Goal: Transaction & Acquisition: Download file/media

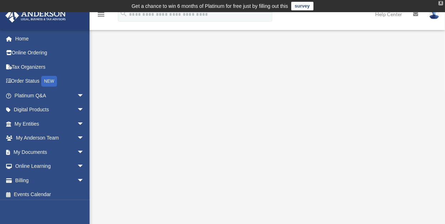
click at [441, 4] on div "X" at bounding box center [440, 3] width 5 height 4
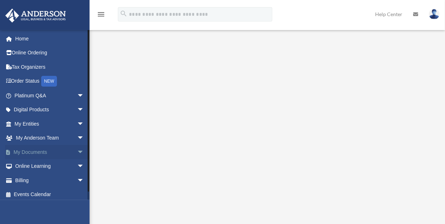
click at [77, 151] on span "arrow_drop_down" at bounding box center [84, 152] width 14 height 15
click at [30, 167] on link "Box" at bounding box center [52, 166] width 85 height 14
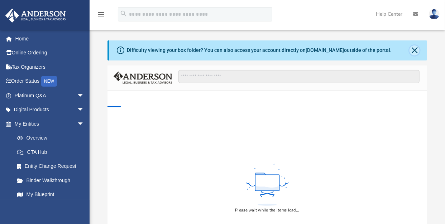
click at [416, 49] on button "Close" at bounding box center [414, 50] width 10 height 10
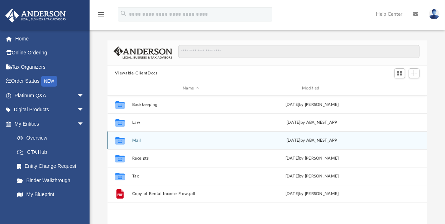
scroll to position [157, 314]
click at [136, 139] on button "Mail" at bounding box center [191, 140] width 118 height 5
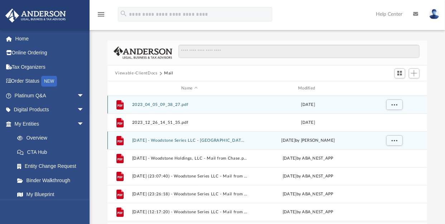
scroll to position [5, 5]
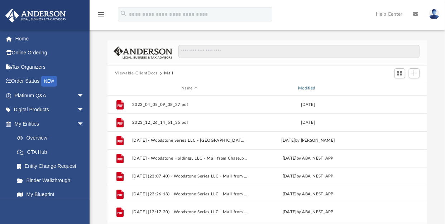
click at [311, 87] on div "Modified" at bounding box center [307, 88] width 115 height 6
click at [310, 89] on div "Modified" at bounding box center [307, 88] width 115 height 6
click at [304, 89] on div "Modified" at bounding box center [307, 88] width 115 height 6
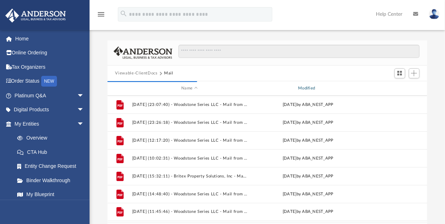
scroll to position [0, 0]
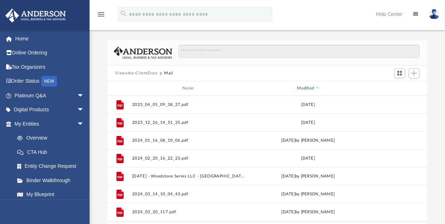
click at [318, 88] on span "Modified" at bounding box center [317, 88] width 3 height 3
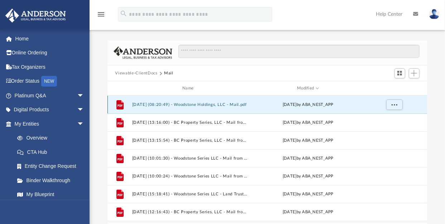
click at [197, 103] on button "[DATE] (08:20:49) - Woodstone Holdings, LLC - Mail.pdf" at bounding box center [189, 104] width 115 height 5
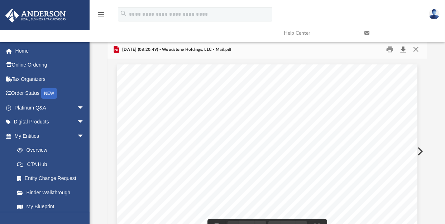
click at [405, 49] on button "Download" at bounding box center [403, 49] width 13 height 11
